Goal: Task Accomplishment & Management: Manage account settings

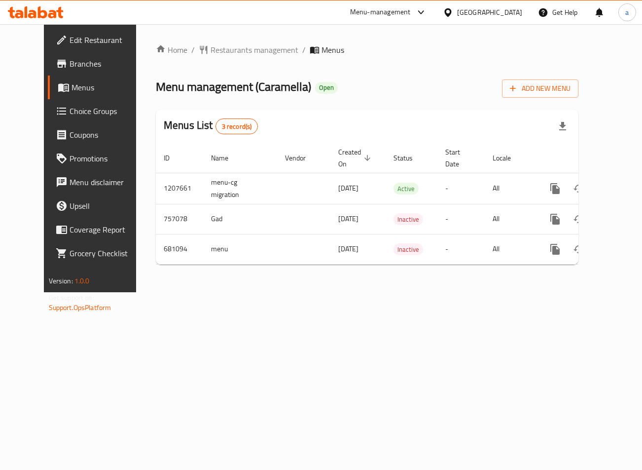
click at [70, 114] on span "Choice Groups" at bounding box center [107, 111] width 74 height 12
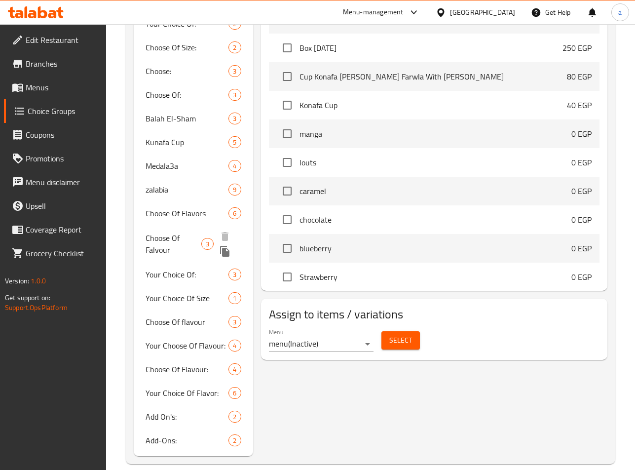
scroll to position [636, 0]
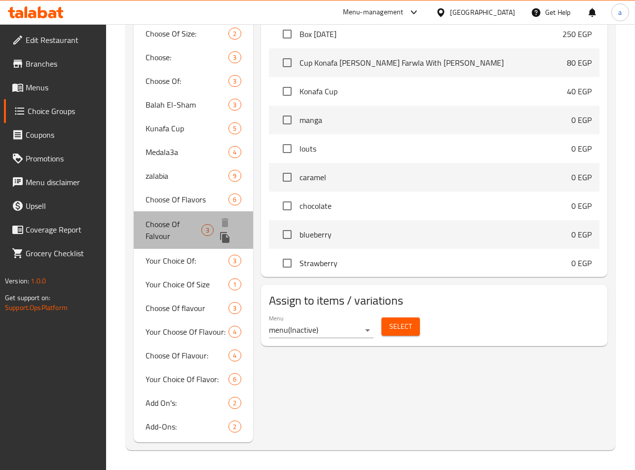
click at [168, 225] on span "Choose Of Falvour" at bounding box center [174, 230] width 56 height 24
type input "Choose Of Falvour"
type input "اختار من اطعم"
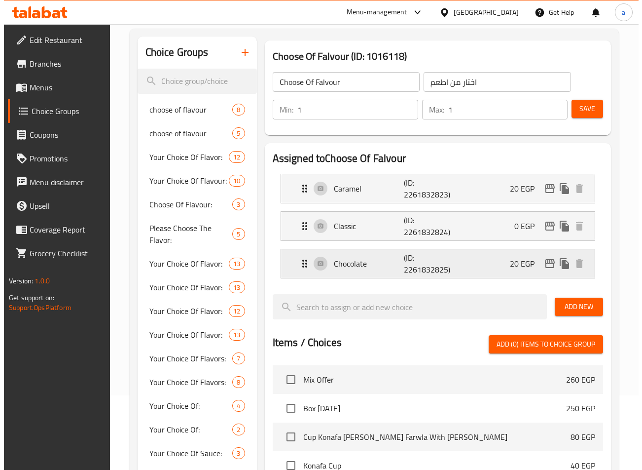
scroll to position [0, 0]
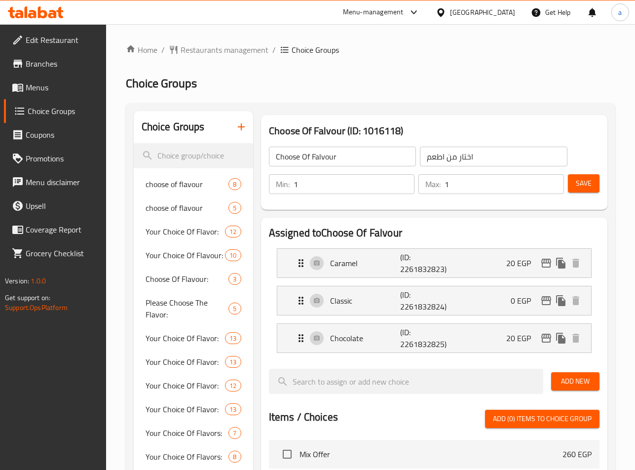
click at [188, 47] on span "Restaurants management" at bounding box center [225, 50] width 88 height 12
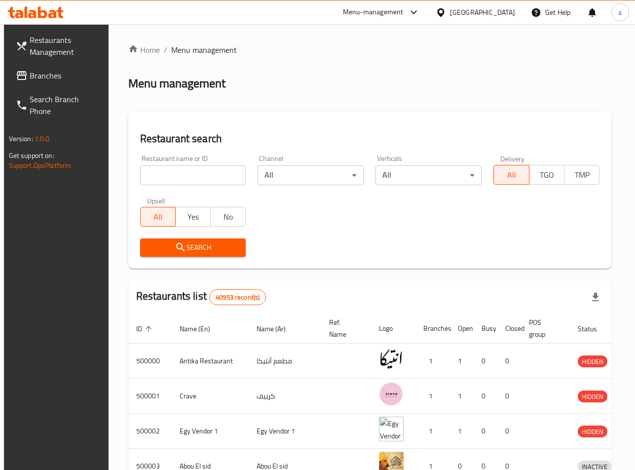
click at [66, 74] on div at bounding box center [317, 235] width 635 height 470
click at [66, 74] on span "Branches" at bounding box center [66, 76] width 73 height 12
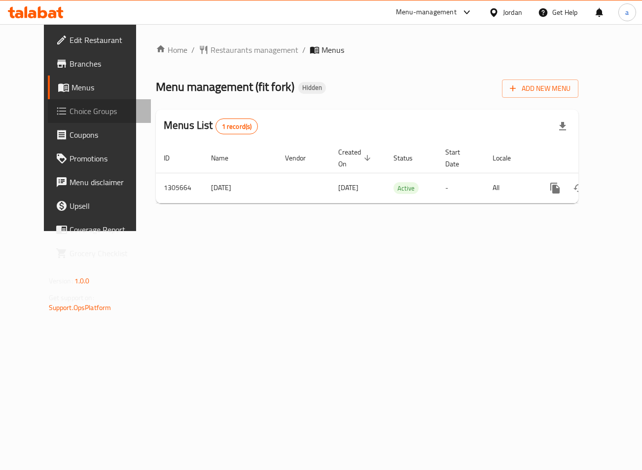
click at [70, 114] on span "Choice Groups" at bounding box center [107, 111] width 74 height 12
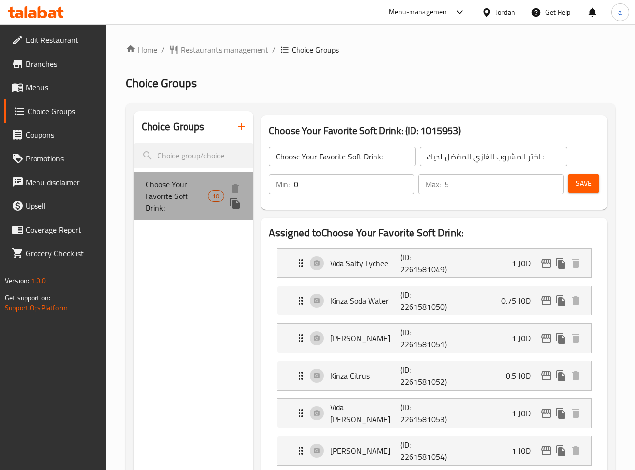
click at [186, 199] on span "Choose Your Favorite Soft Drink:" at bounding box center [177, 196] width 63 height 36
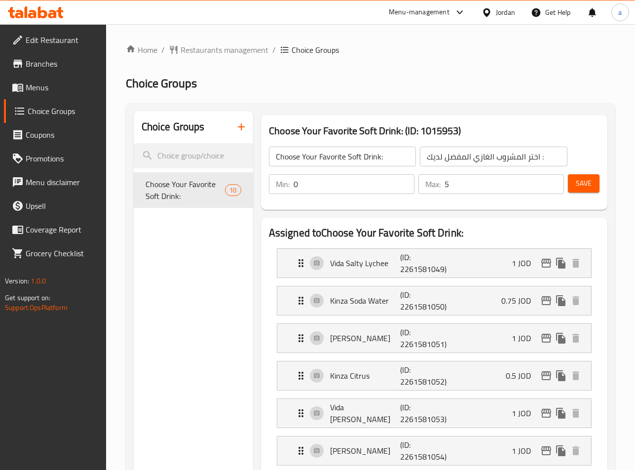
click at [221, 50] on span "Restaurants management" at bounding box center [225, 50] width 88 height 12
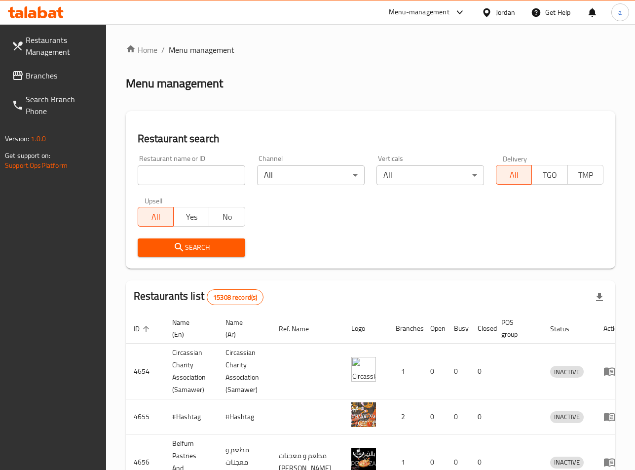
click at [34, 75] on span "Branches" at bounding box center [62, 76] width 73 height 12
